Goal: Entertainment & Leisure: Browse casually

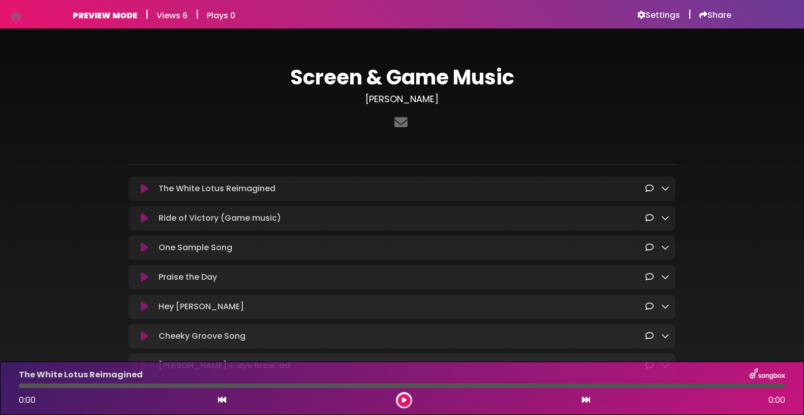
click at [143, 190] on icon at bounding box center [145, 189] width 8 height 10
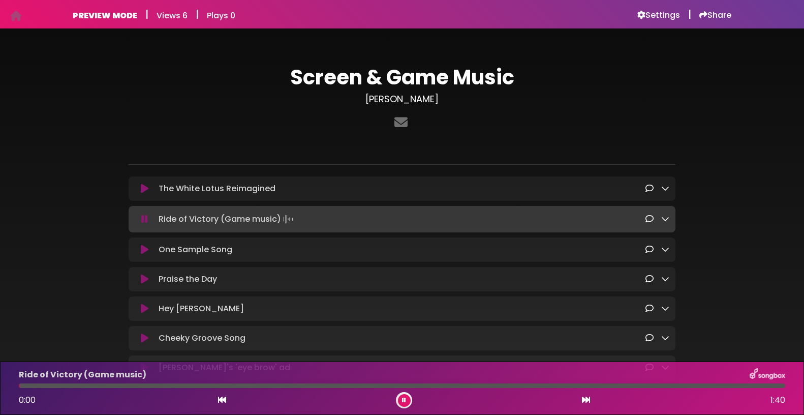
click at [144, 220] on icon at bounding box center [144, 219] width 7 height 10
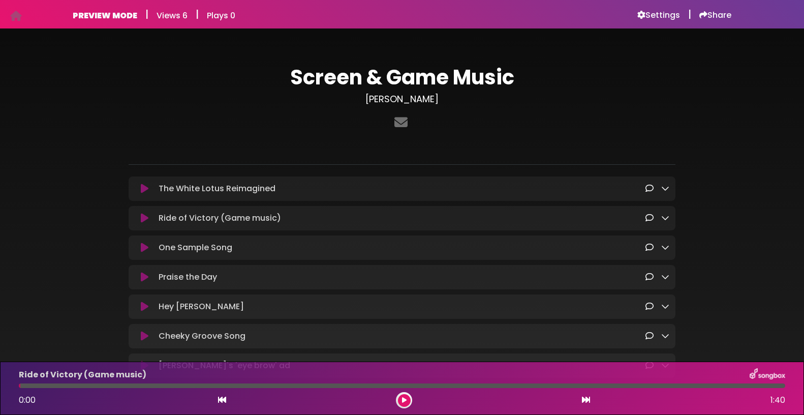
click at [144, 220] on icon at bounding box center [145, 218] width 8 height 10
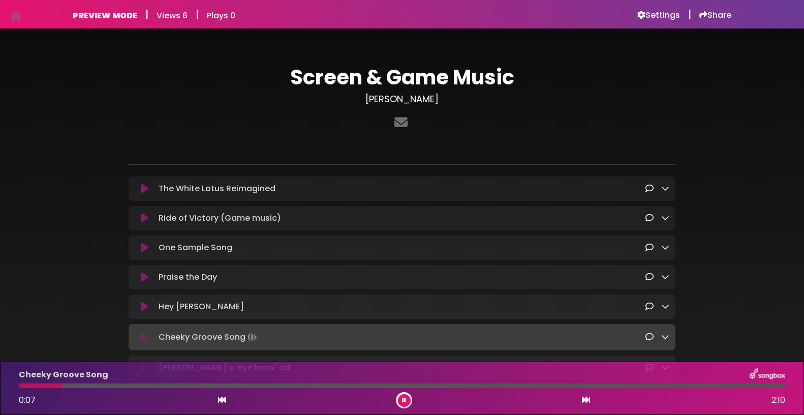
click at [143, 340] on icon at bounding box center [144, 337] width 7 height 10
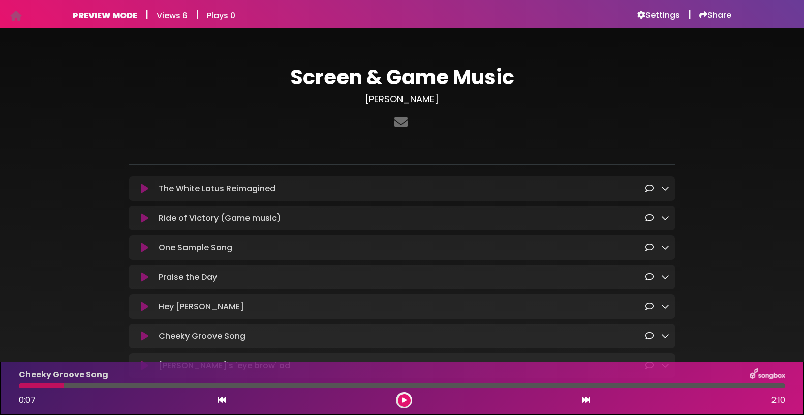
click at [143, 340] on icon at bounding box center [145, 336] width 8 height 10
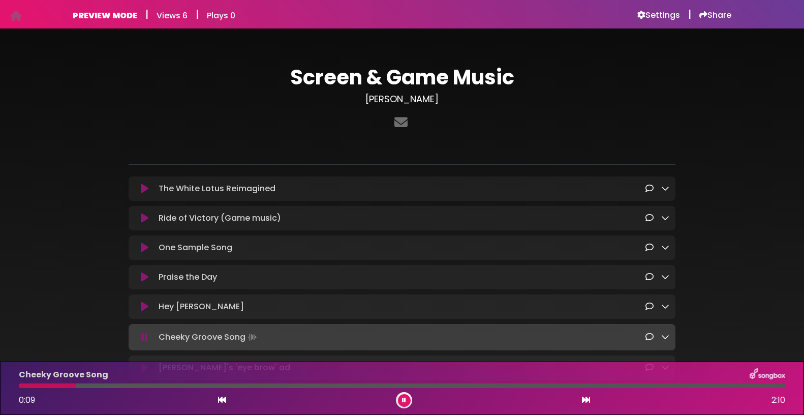
click at [401, 401] on button at bounding box center [404, 400] width 13 height 13
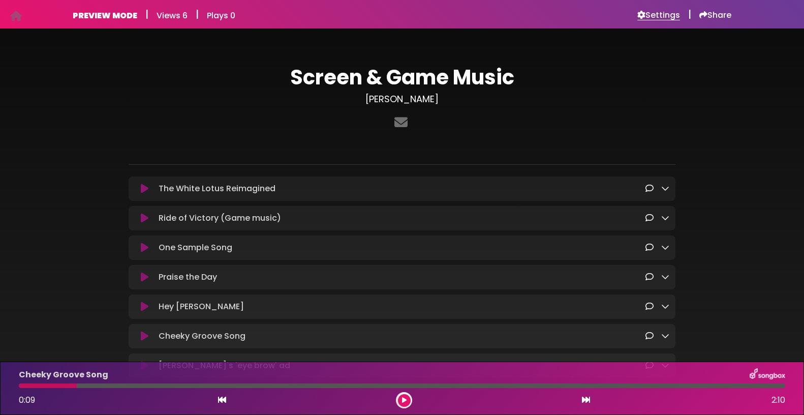
click at [670, 13] on h6 "Settings" at bounding box center [659, 15] width 43 height 10
click at [666, 17] on h6 "Settings" at bounding box center [659, 15] width 43 height 10
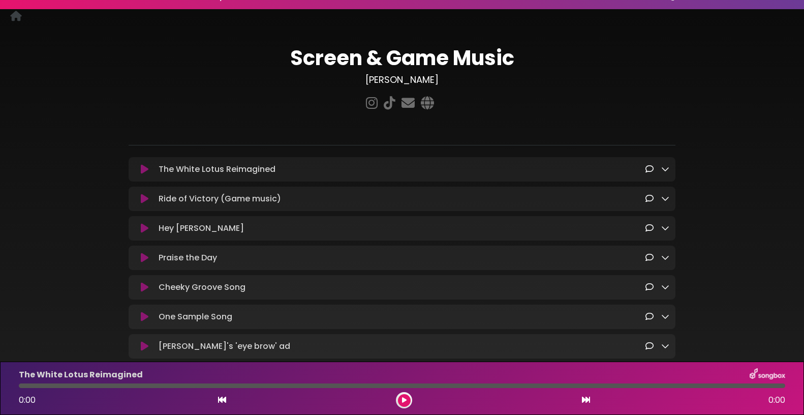
scroll to position [82, 0]
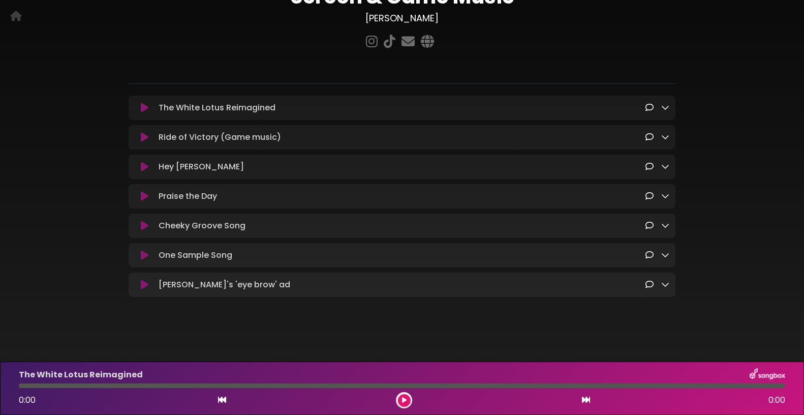
click at [145, 227] on icon at bounding box center [145, 226] width 8 height 10
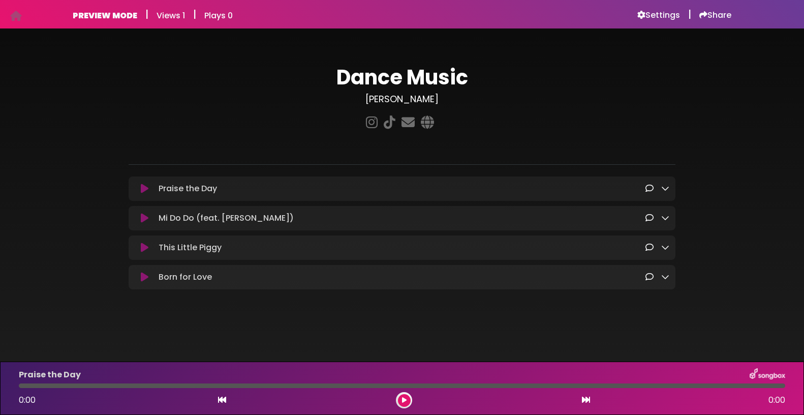
click at [168, 16] on h6 "Views 1" at bounding box center [171, 16] width 28 height 10
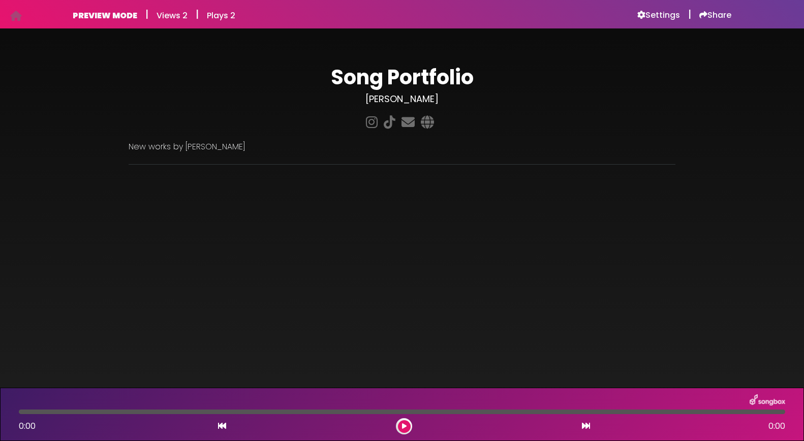
drag, startPoint x: 146, startPoint y: 72, endPoint x: 274, endPoint y: 43, distance: 130.3
click at [148, 71] on h1 "Song Portfolio" at bounding box center [402, 77] width 547 height 24
